Goal: Navigation & Orientation: Find specific page/section

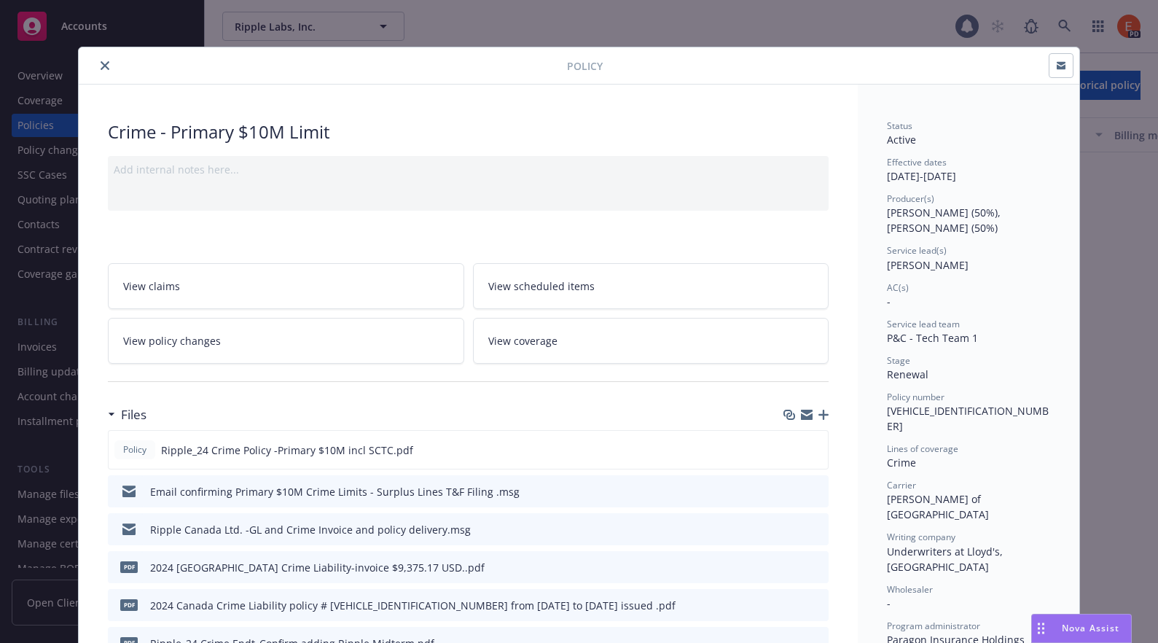
scroll to position [1690, 0]
